Goal: Information Seeking & Learning: Learn about a topic

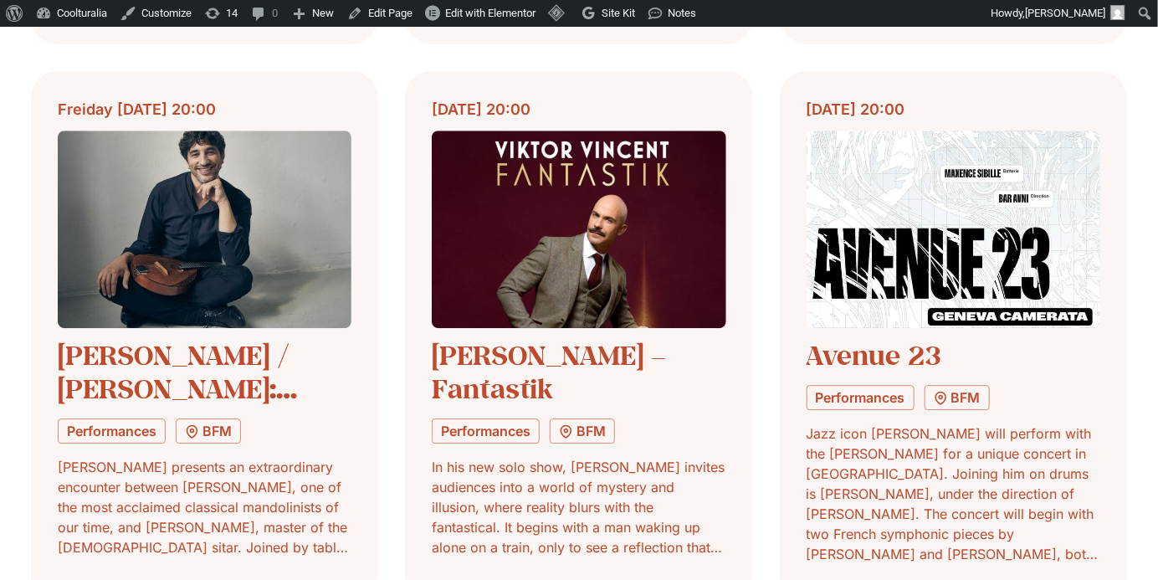
scroll to position [4404, 0]
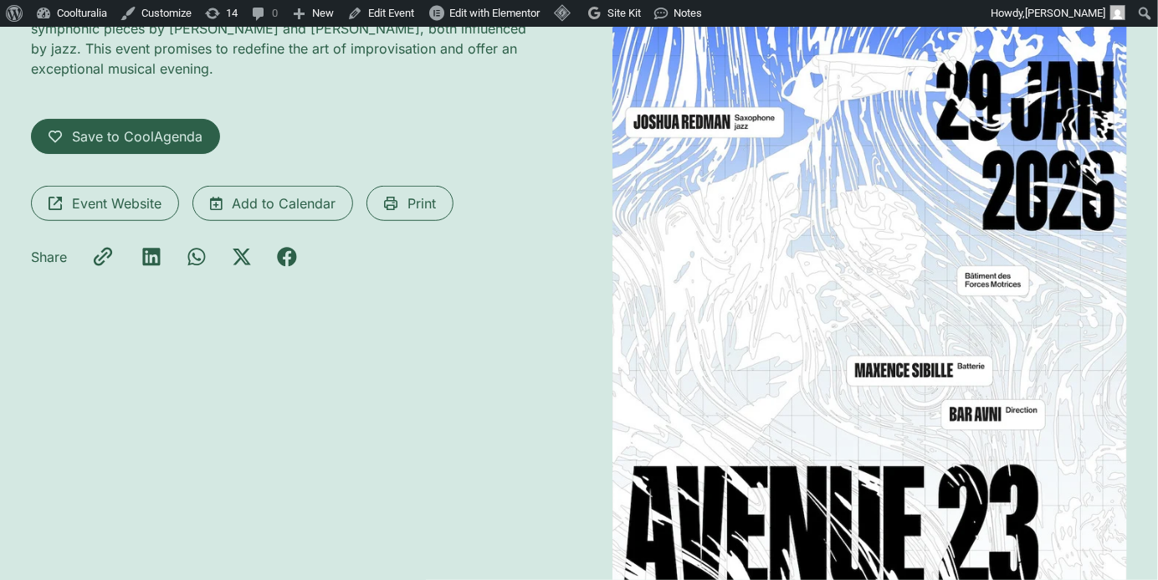
scroll to position [290, 0]
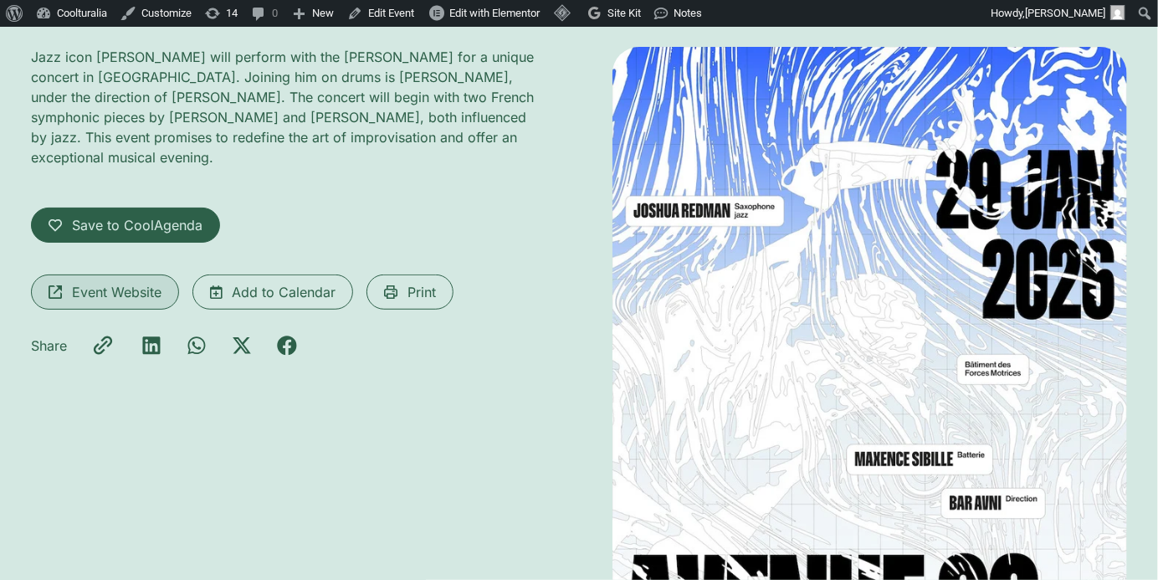
click at [79, 295] on span "Event Website" at bounding box center [117, 292] width 90 height 20
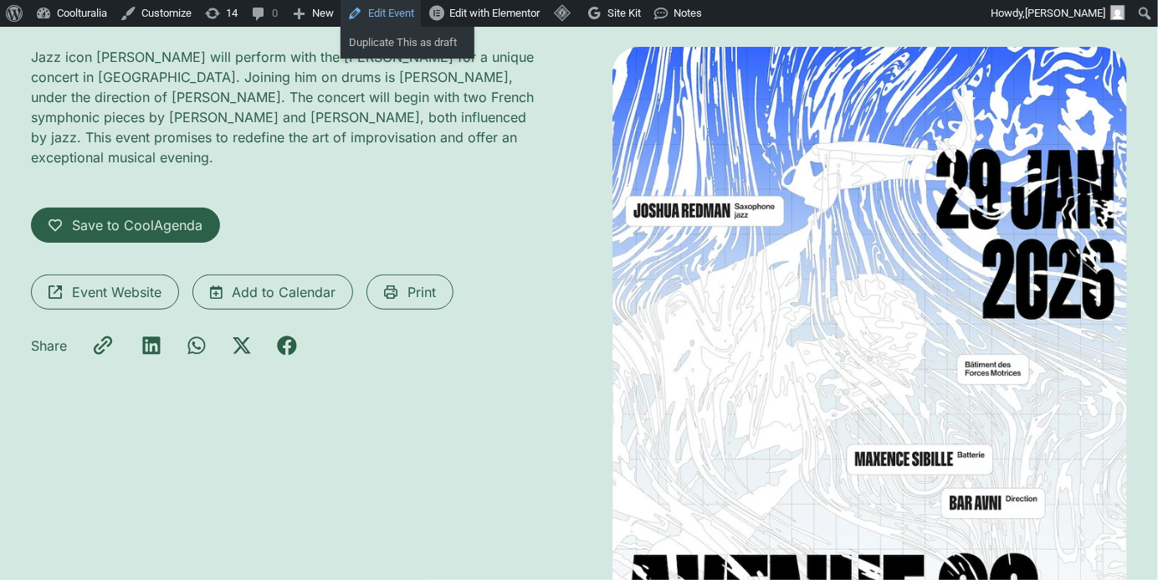
click at [393, 6] on link "Edit Event" at bounding box center [381, 13] width 80 height 27
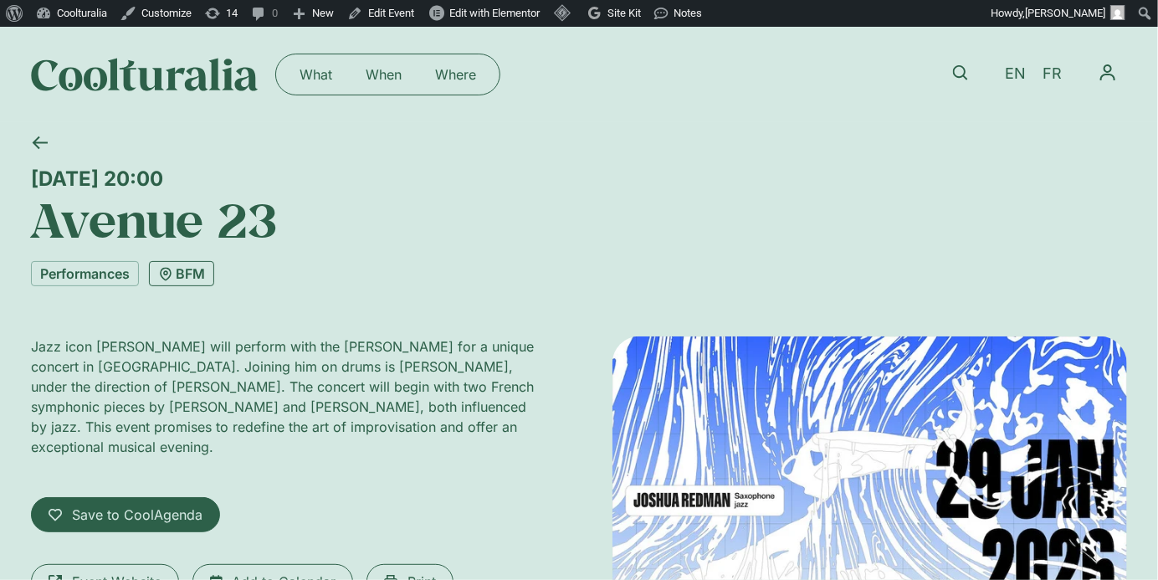
click at [177, 279] on link "BFM" at bounding box center [181, 273] width 65 height 25
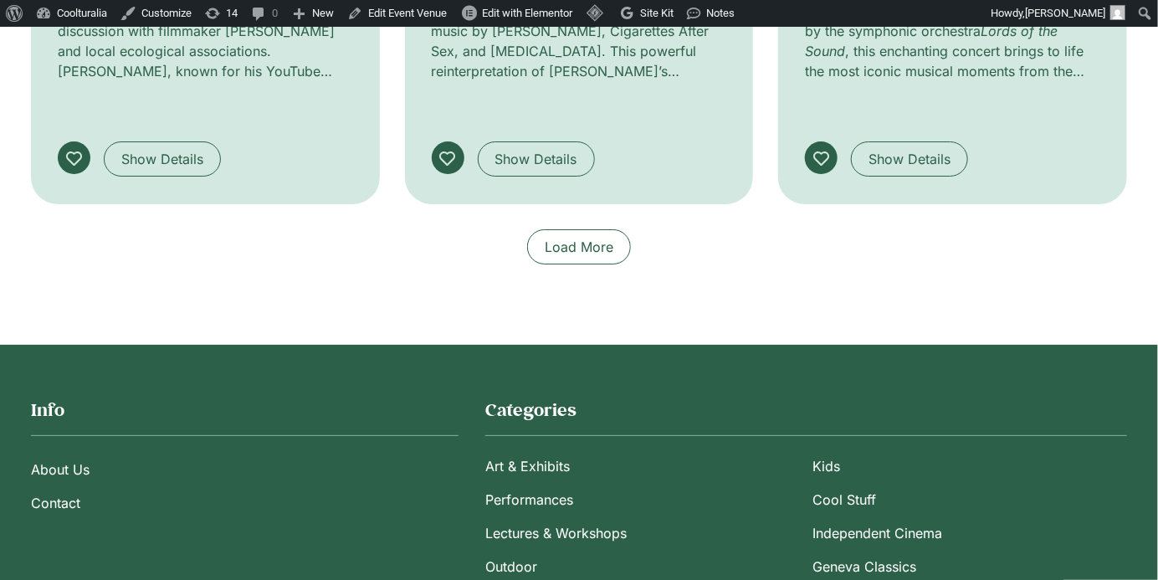
scroll to position [2517, 0]
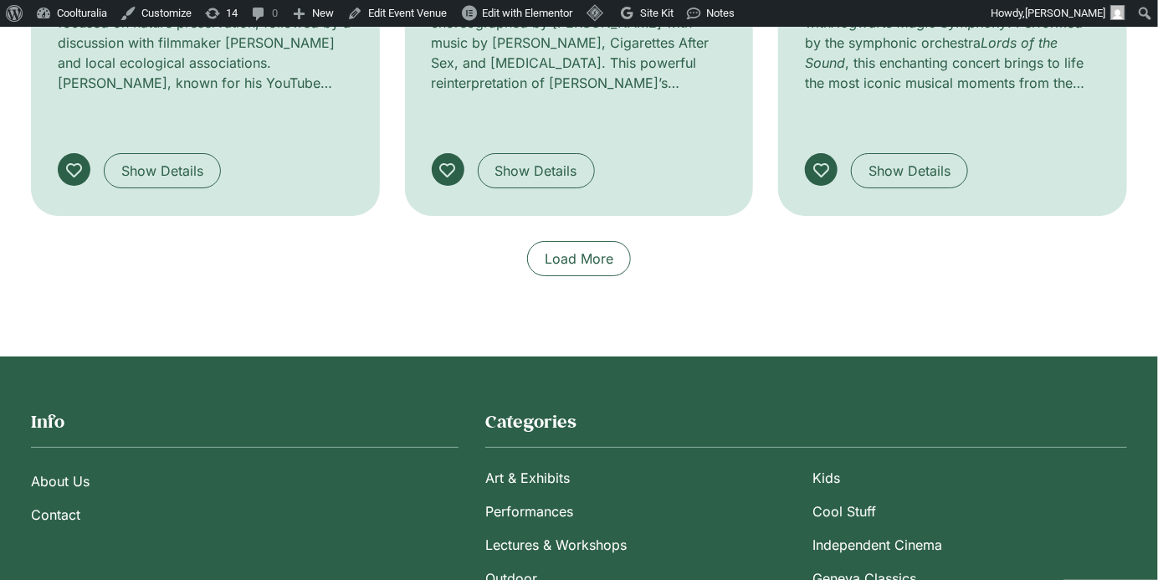
click at [583, 249] on span "Load More" at bounding box center [579, 259] width 69 height 20
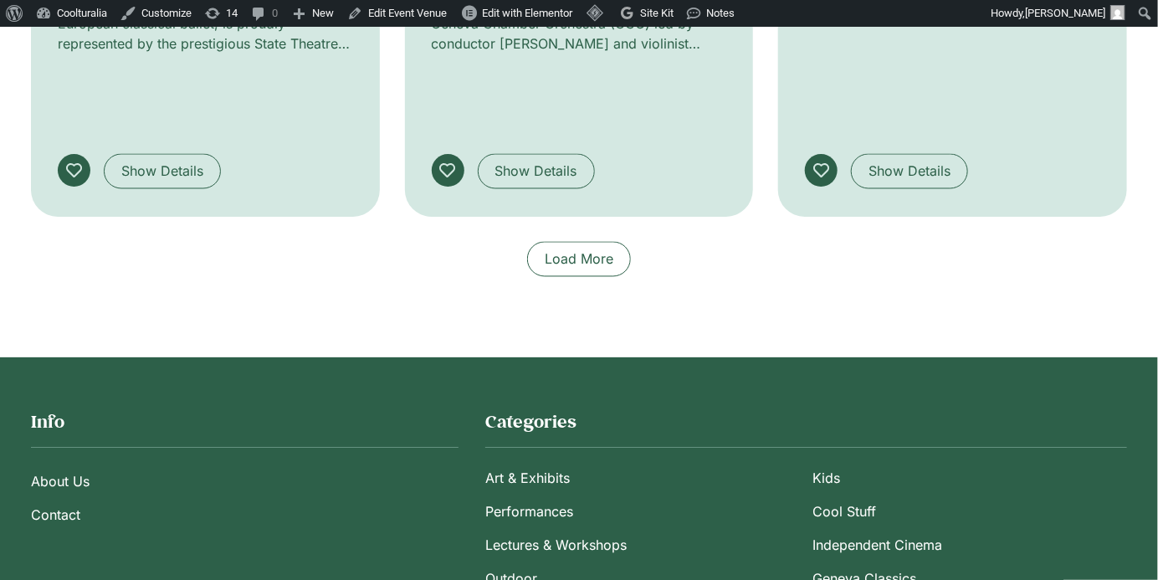
scroll to position [3795, 0]
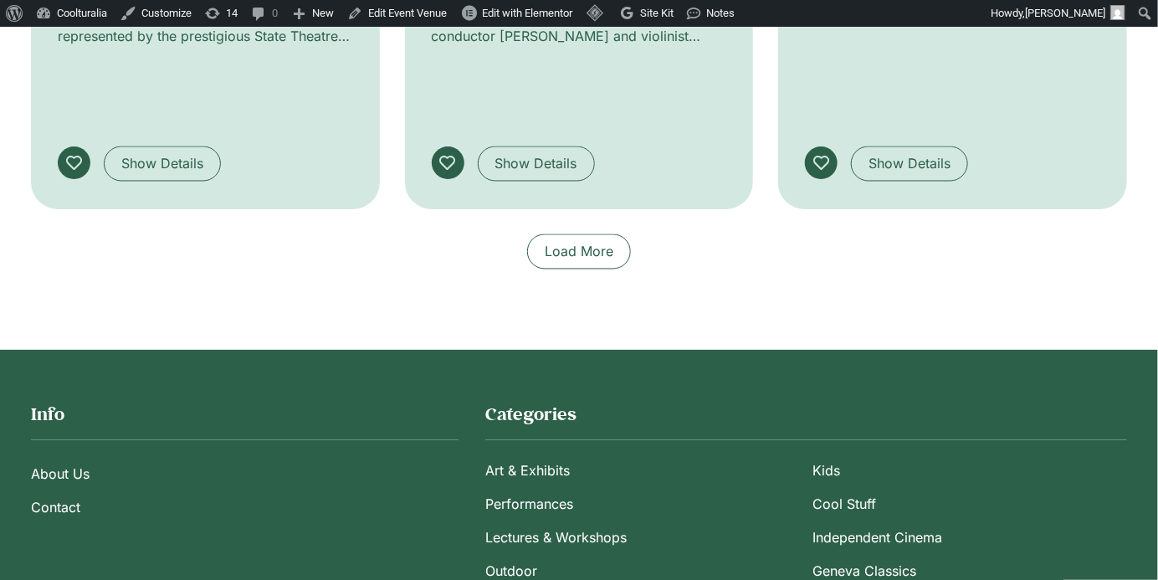
click at [608, 234] on link "Load More" at bounding box center [579, 251] width 104 height 35
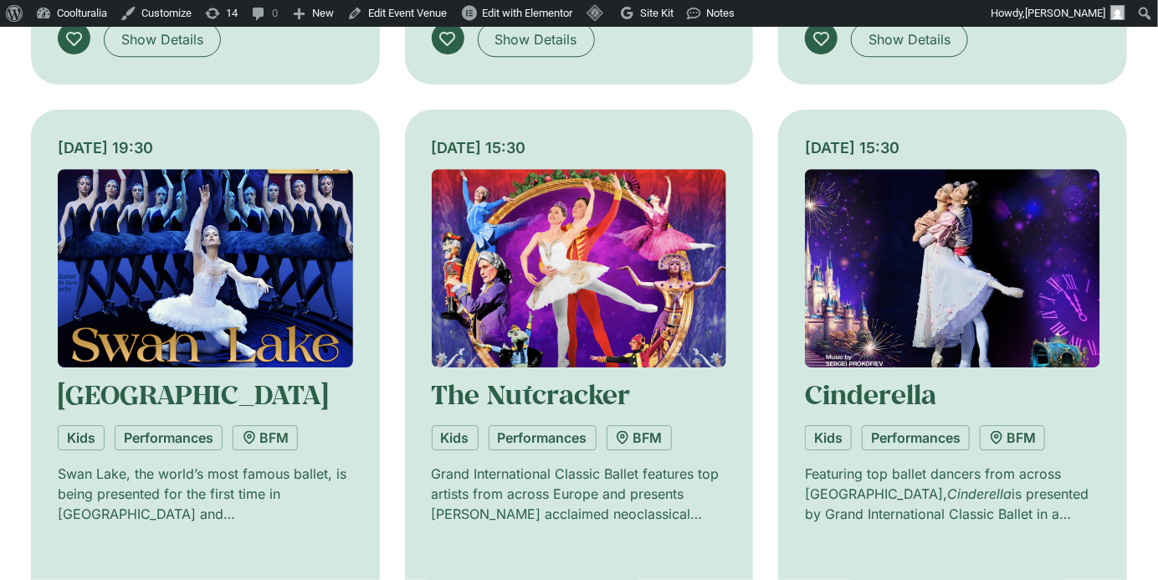
scroll to position [4560, 0]
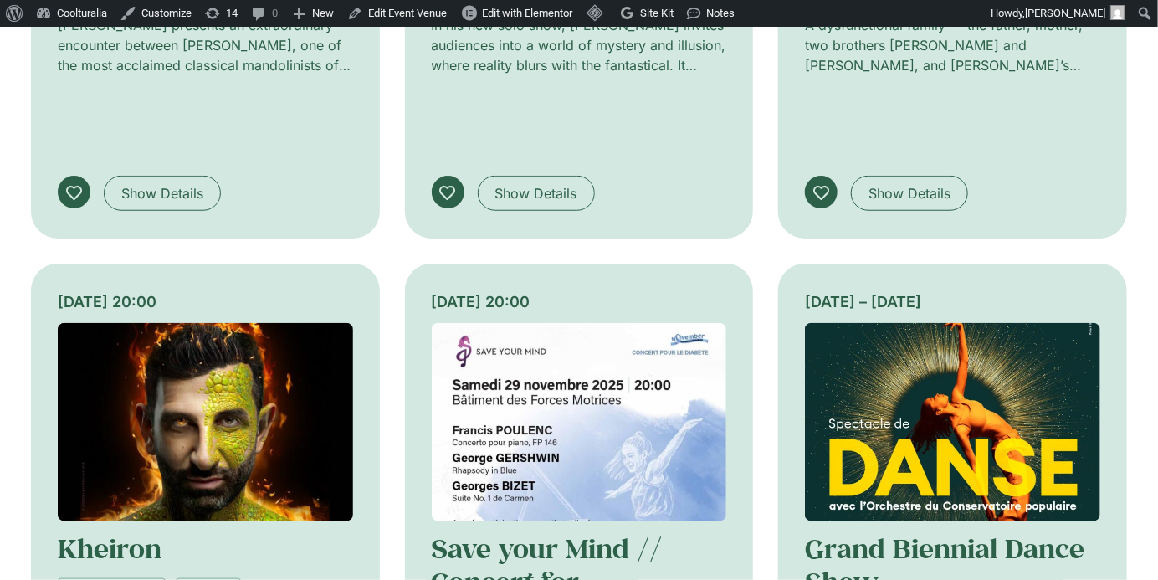
scroll to position [5679, 0]
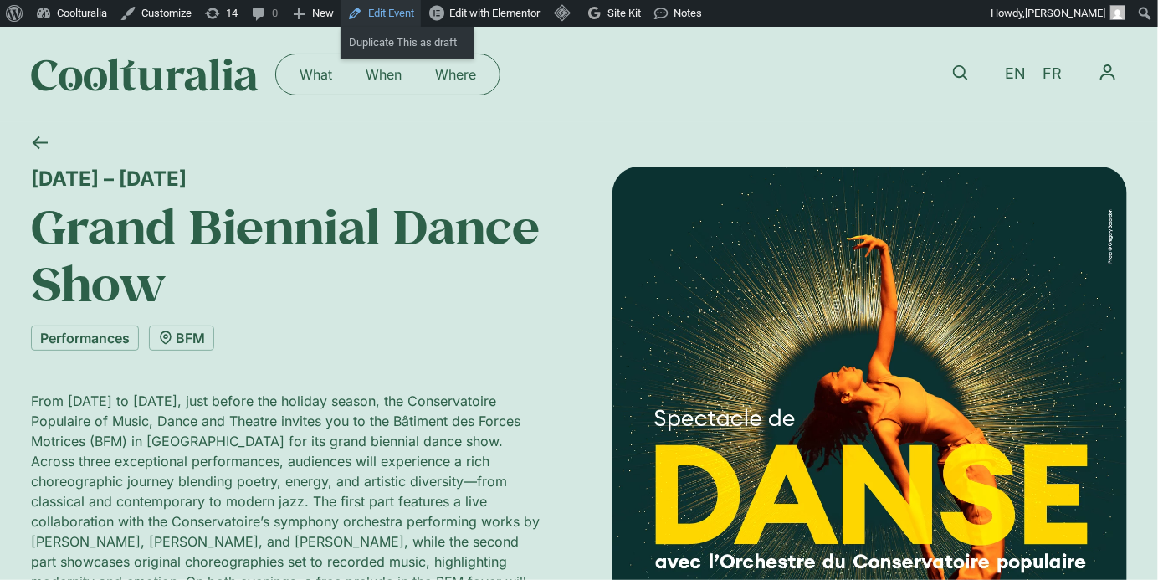
click at [400, 20] on link "Edit Event" at bounding box center [381, 13] width 80 height 27
